Goal: Task Accomplishment & Management: Complete application form

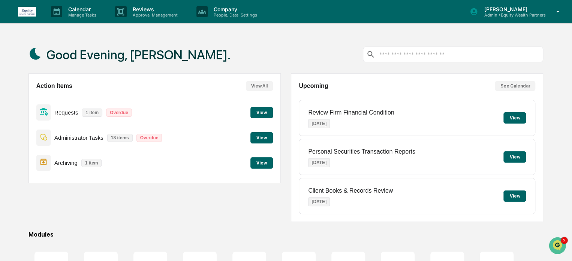
click at [262, 136] on button "View" at bounding box center [262, 137] width 23 height 11
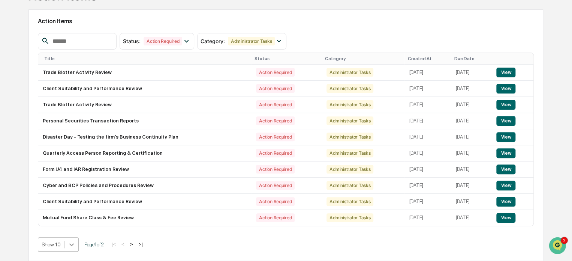
scroll to position [122, 0]
click at [71, 246] on body "Calendar Manage Tasks Reviews Approval Management Company People, Data, Setting…" at bounding box center [286, 98] width 572 height 324
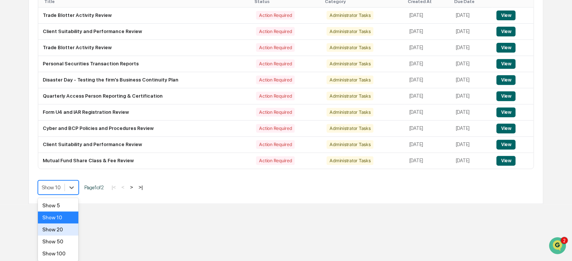
click at [65, 231] on div "Show 20" at bounding box center [58, 229] width 41 height 12
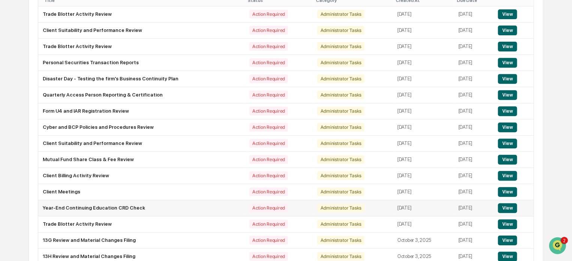
scroll to position [194, 0]
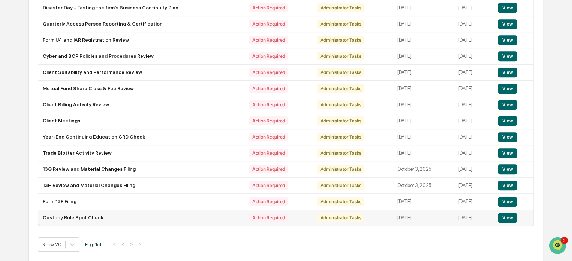
click at [508, 217] on button "View" at bounding box center [507, 218] width 19 height 10
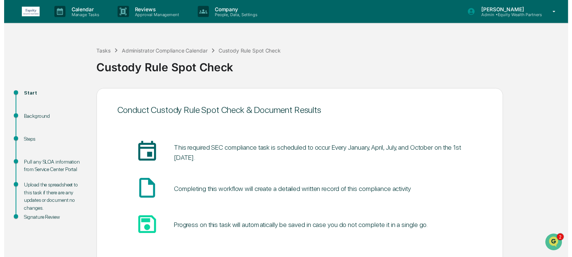
scroll to position [41, 0]
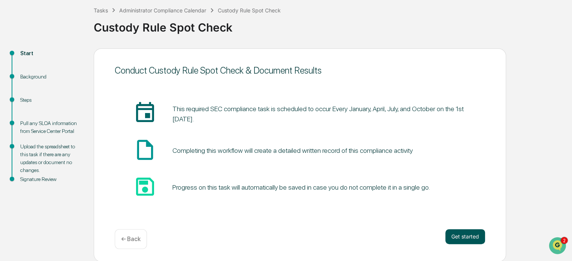
click at [473, 235] on button "Get started" at bounding box center [466, 236] width 40 height 15
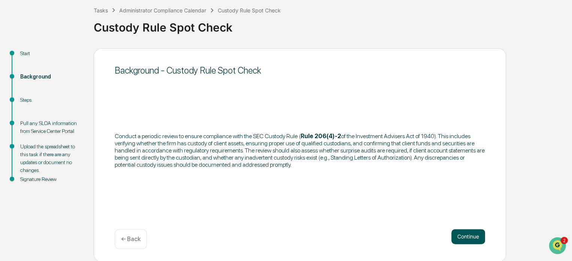
click at [467, 236] on button "Continue" at bounding box center [469, 236] width 34 height 15
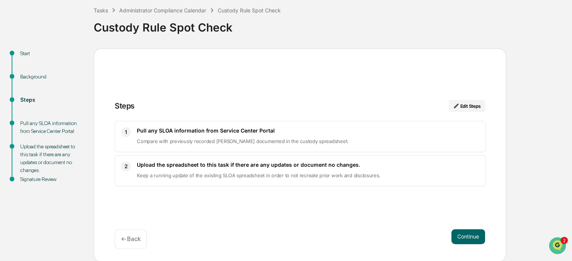
click at [467, 236] on button "Continue" at bounding box center [469, 236] width 34 height 15
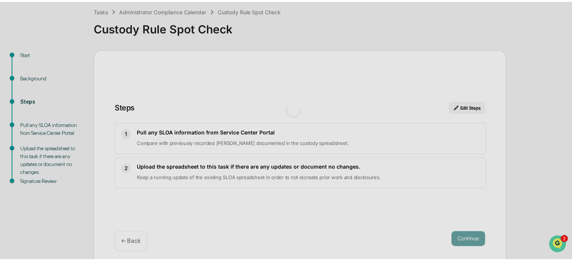
scroll to position [5, 0]
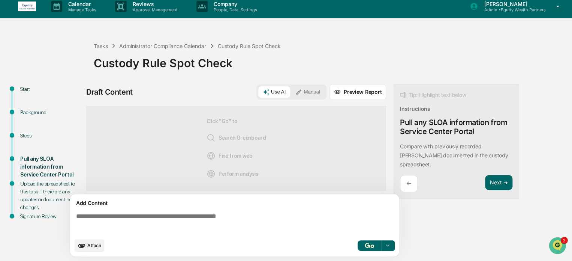
click at [310, 89] on button "Manual" at bounding box center [308, 91] width 34 height 11
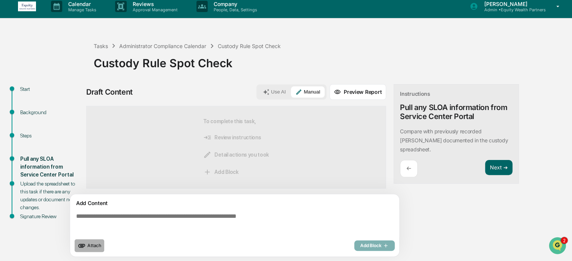
click at [94, 244] on span "Attach" at bounding box center [94, 245] width 14 height 6
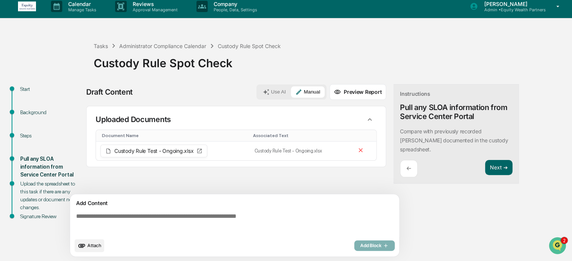
click at [137, 218] on textarea at bounding box center [236, 223] width 326 height 27
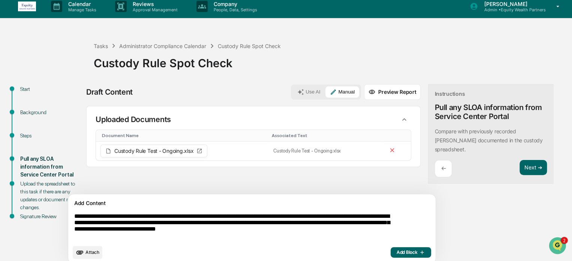
type textarea "**********"
click at [397, 249] on span "Add Block" at bounding box center [411, 252] width 29 height 6
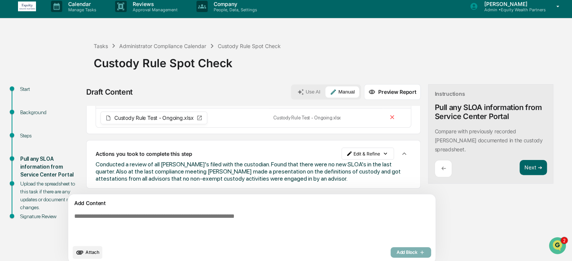
scroll to position [33, 0]
click at [520, 160] on button "Next ➔" at bounding box center [533, 167] width 27 height 15
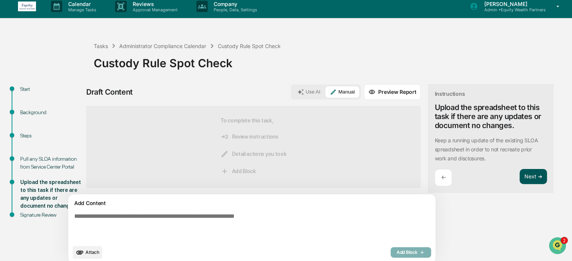
scroll to position [0, 0]
click at [520, 177] on button "Next ➔" at bounding box center [533, 176] width 27 height 15
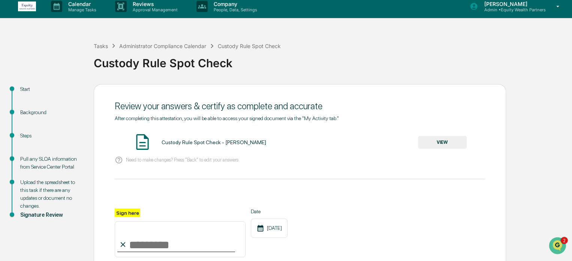
click at [444, 140] on button "VIEW" at bounding box center [442, 142] width 49 height 13
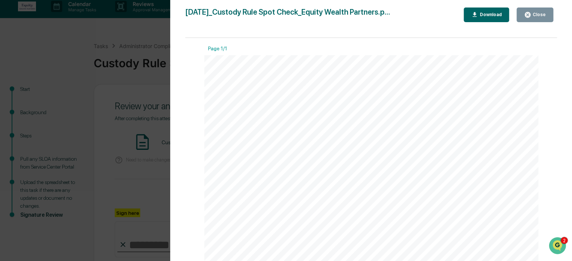
click at [538, 14] on div "Close" at bounding box center [538, 14] width 15 height 5
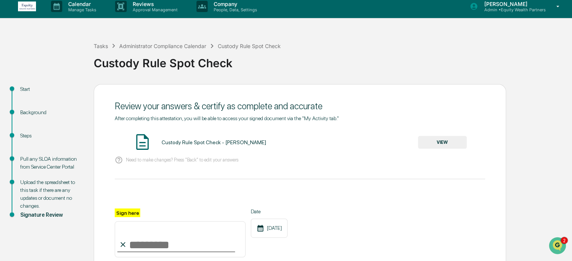
click at [149, 242] on input "Sign here" at bounding box center [180, 239] width 131 height 36
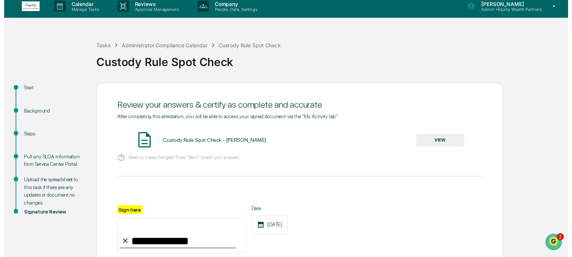
scroll to position [88, 0]
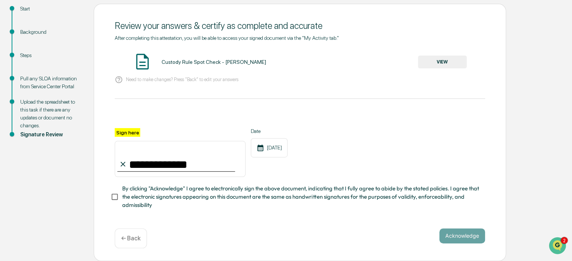
type input "**********"
click at [460, 235] on button "Acknowledge" at bounding box center [463, 235] width 46 height 15
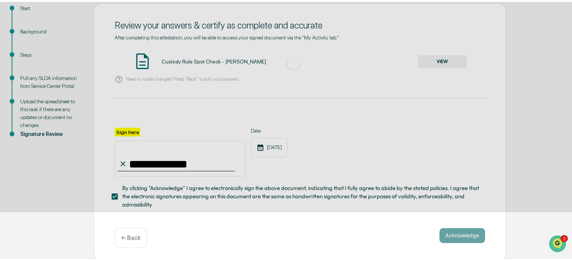
scroll to position [41, 0]
